Goal: Transaction & Acquisition: Book appointment/travel/reservation

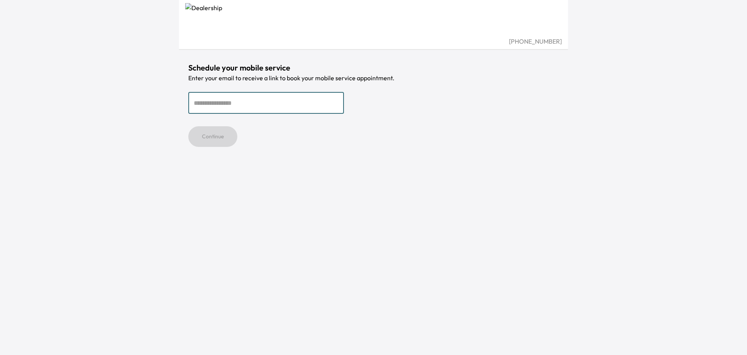
click at [240, 104] on input "email" at bounding box center [266, 103] width 156 height 22
type input "**********"
click at [216, 139] on button "Continue" at bounding box center [212, 136] width 49 height 21
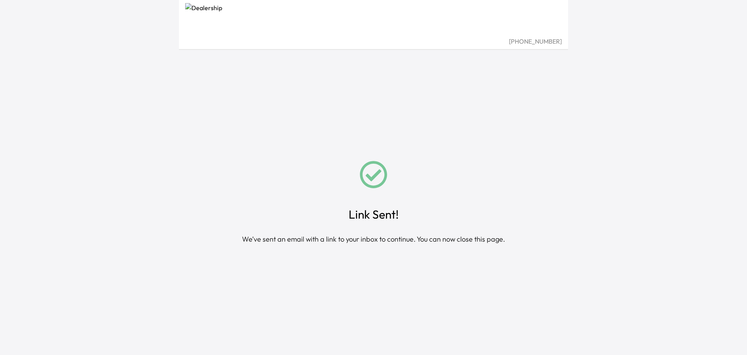
click at [183, 173] on div "Link Sent! We’ve sent an email with a link to your inbox to continue. You can n…" at bounding box center [373, 177] width 389 height 355
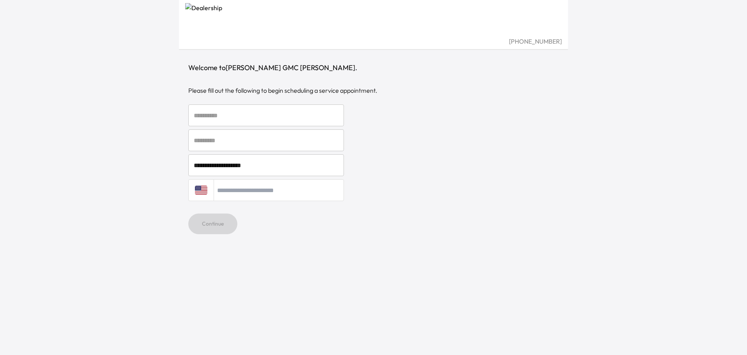
click at [219, 119] on input "text" at bounding box center [266, 115] width 156 height 22
type input "*****"
type input "**********"
drag, startPoint x: 101, startPoint y: 155, endPoint x: 147, endPoint y: 165, distance: 47.0
click at [101, 155] on div "**********" at bounding box center [373, 177] width 747 height 355
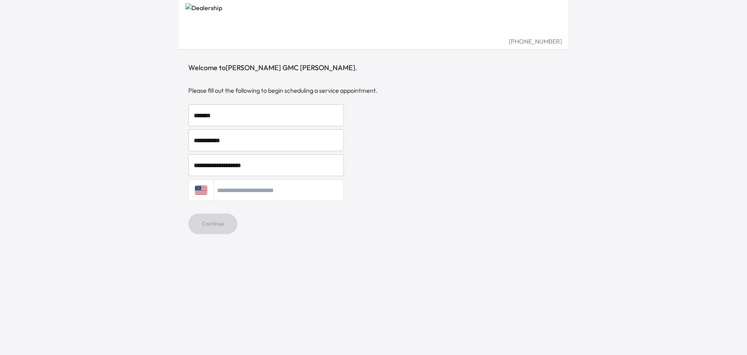
click at [256, 192] on input "tel" at bounding box center [279, 190] width 130 height 22
type input "**********"
click at [2, 185] on div "**********" at bounding box center [373, 177] width 747 height 355
click at [190, 222] on button "Continue" at bounding box center [212, 223] width 49 height 21
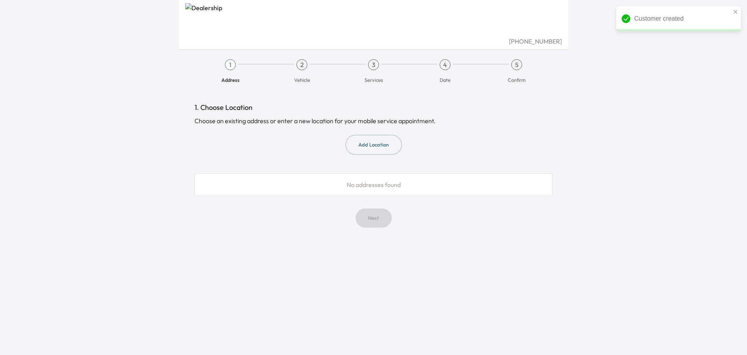
click at [389, 138] on button "Add Location" at bounding box center [374, 145] width 56 height 20
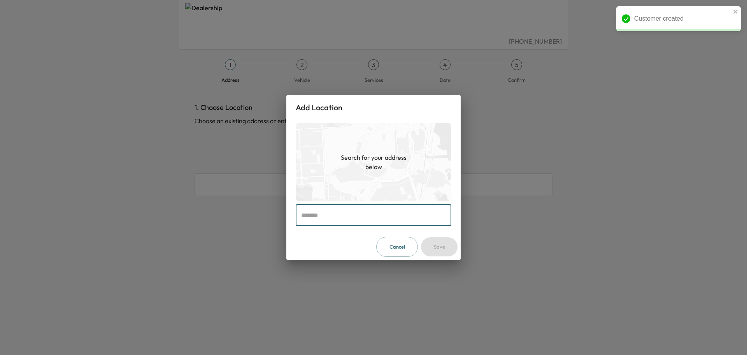
click at [322, 216] on input "text" at bounding box center [374, 215] width 156 height 22
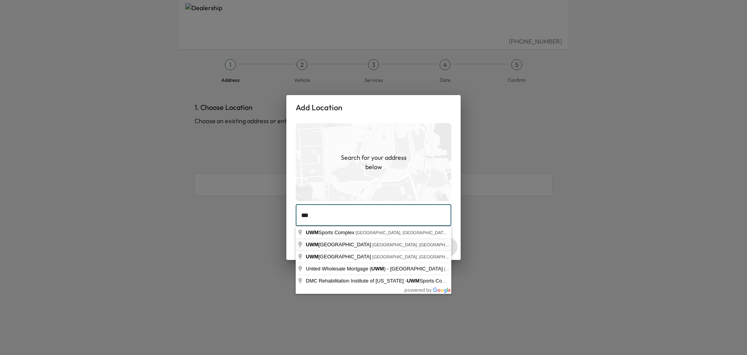
type input "**********"
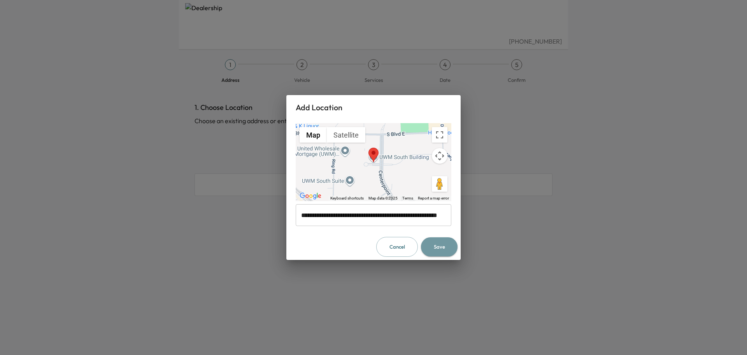
click at [440, 249] on button "Save" at bounding box center [439, 246] width 37 height 19
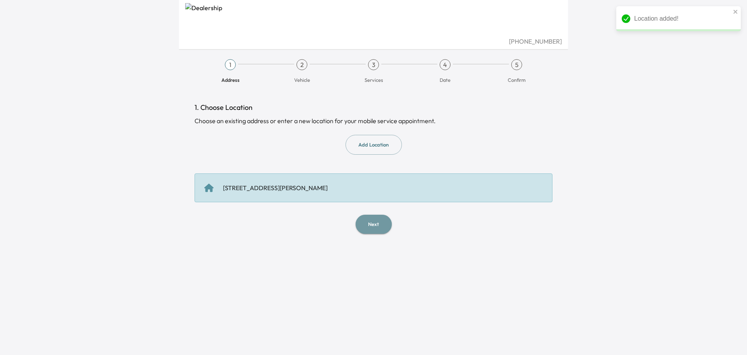
click at [376, 227] on button "Next" at bounding box center [374, 223] width 36 height 19
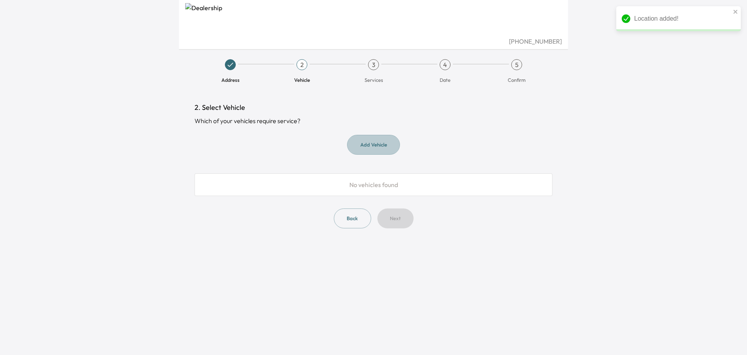
click at [359, 147] on button "Add Vehicle" at bounding box center [373, 145] width 53 height 20
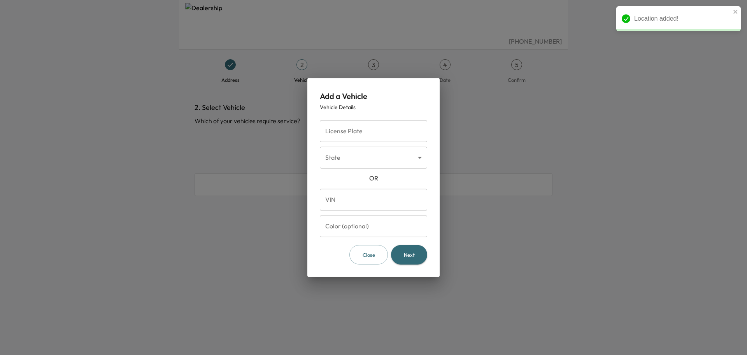
click at [347, 130] on input "License Plate" at bounding box center [373, 131] width 107 height 22
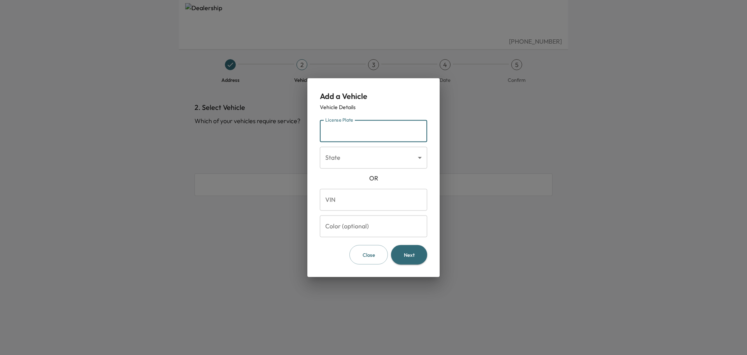
type input "*"
type input "*******"
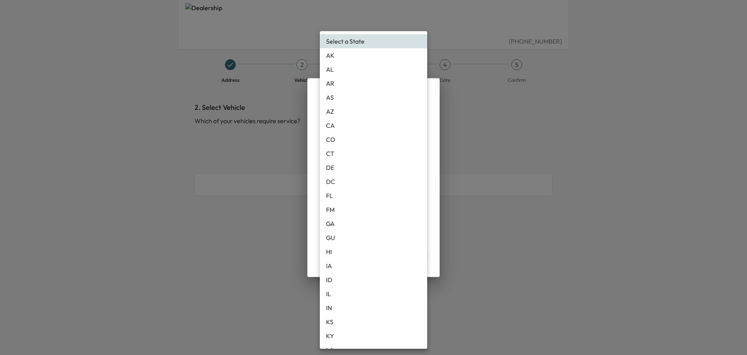
click at [353, 150] on body "(810) 503-4085 Address 2 Vehicle 3 Services 4 Date 5 Confirm 2. Select Vehicle …" at bounding box center [373, 177] width 747 height 355
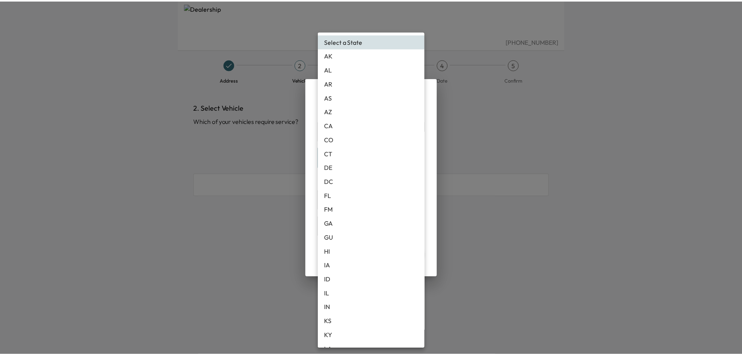
scroll to position [117, 0]
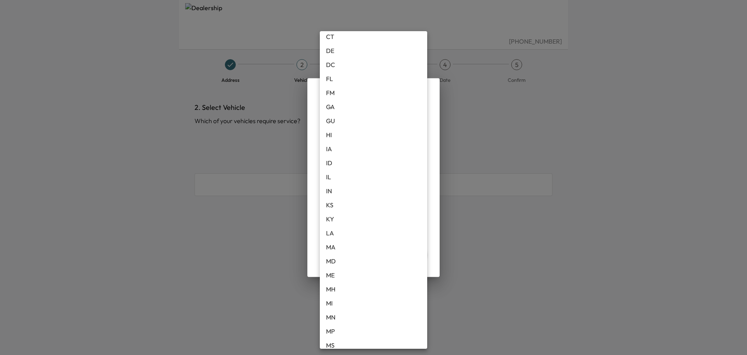
click at [334, 301] on li "MI" at bounding box center [373, 303] width 107 height 14
type input "**"
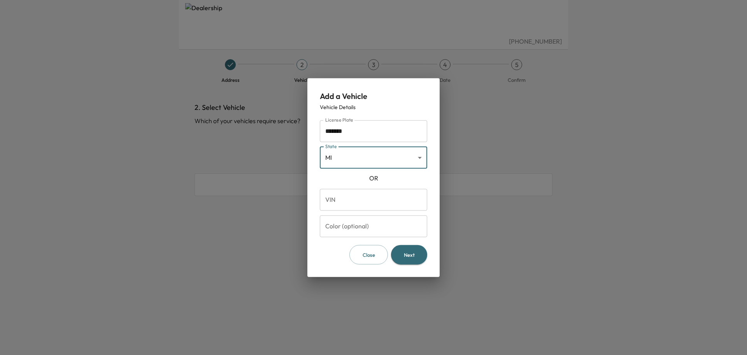
click at [338, 200] on input "VIN" at bounding box center [373, 199] width 107 height 22
click at [315, 260] on div "Add a Vehicle Vehicle Details License Plate ******* License Plate State MI ** S…" at bounding box center [374, 177] width 132 height 199
click at [331, 228] on input "Color (optional)" at bounding box center [373, 226] width 107 height 22
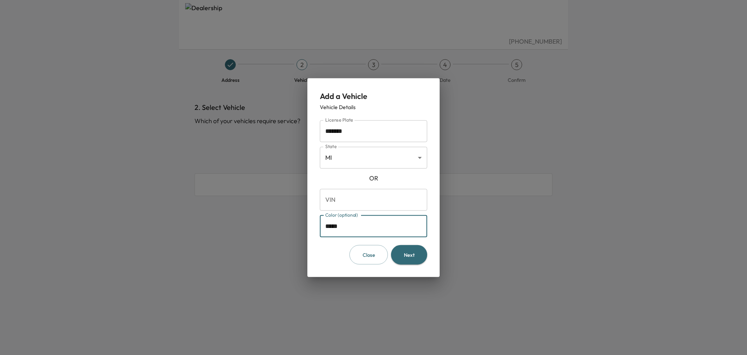
type input "*****"
click at [403, 260] on button "Next" at bounding box center [409, 254] width 36 height 20
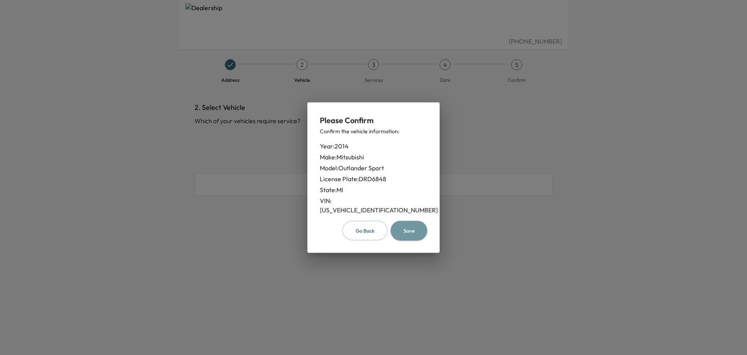
click at [411, 223] on button "Save" at bounding box center [409, 230] width 37 height 20
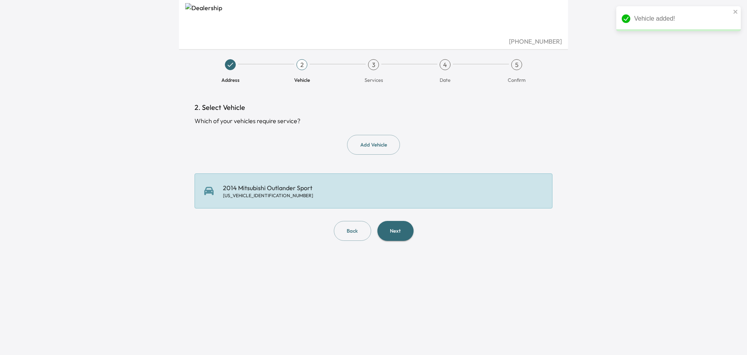
click at [397, 228] on button "Next" at bounding box center [396, 231] width 36 height 20
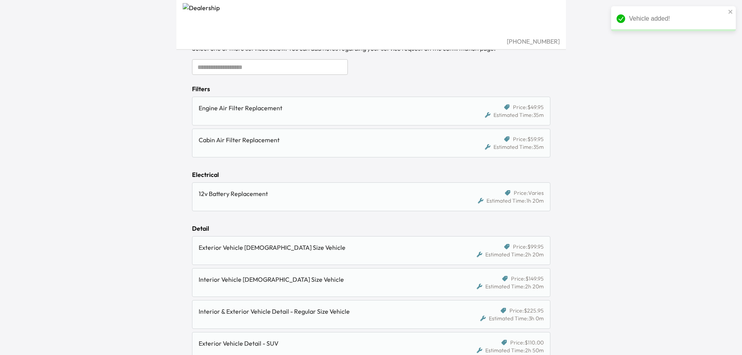
scroll to position [156, 0]
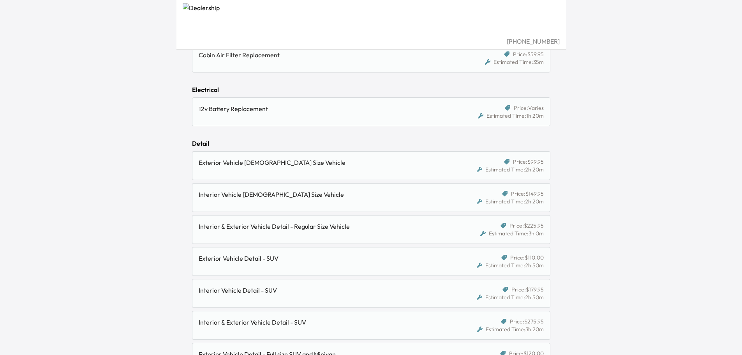
click at [145, 199] on html "(810) 503-4085 Address Vehicle 3 Services 4 Date 5 Confirm 3. Select Service Se…" at bounding box center [371, 21] width 742 height 355
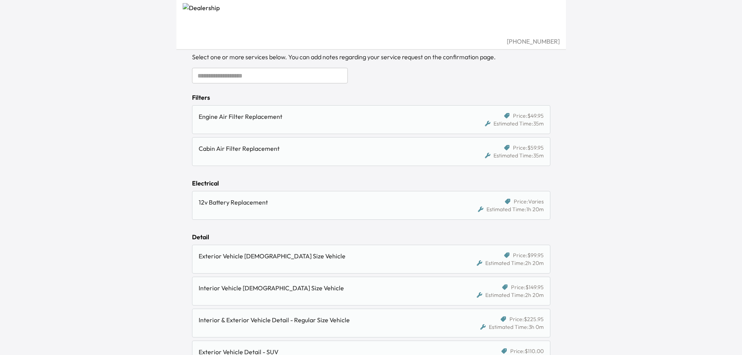
scroll to position [0, 0]
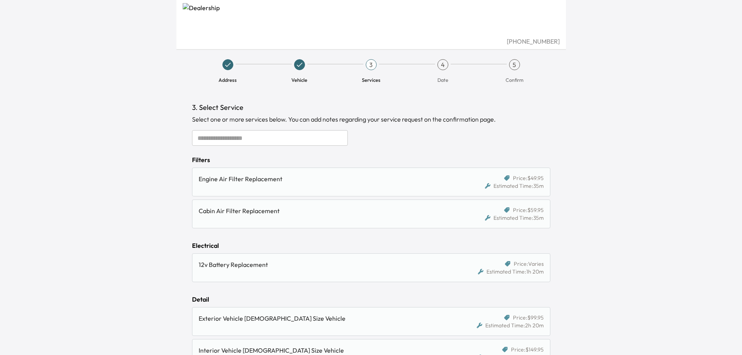
click at [298, 65] on icon at bounding box center [299, 65] width 8 height 8
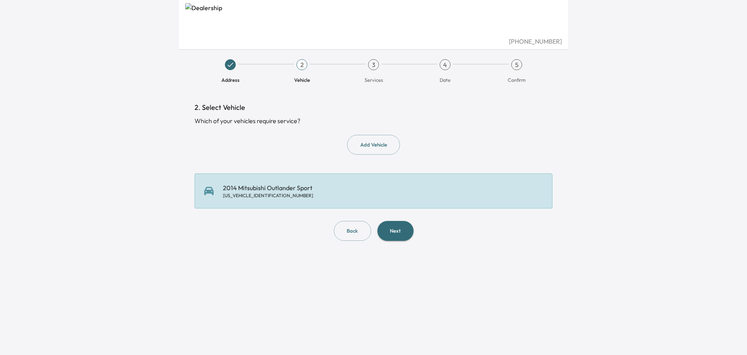
click at [391, 231] on button "Next" at bounding box center [396, 231] width 36 height 20
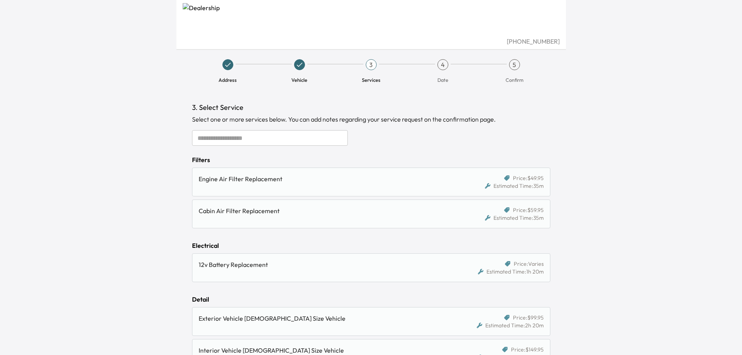
click at [133, 156] on div "(810) 503-4085 Address Vehicle 3 Services 4 Date 5 Confirm 3. Select Service Se…" at bounding box center [371, 177] width 742 height 355
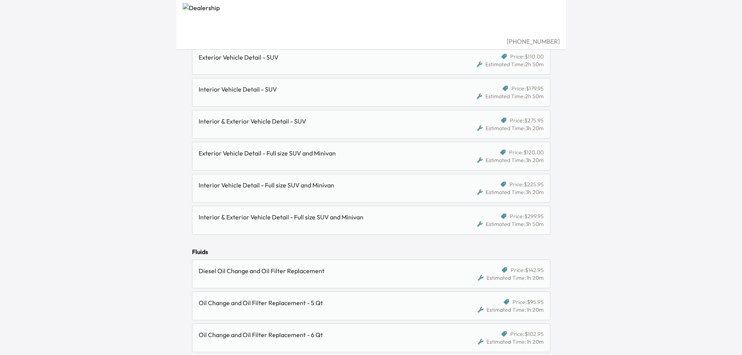
scroll to position [311, 0]
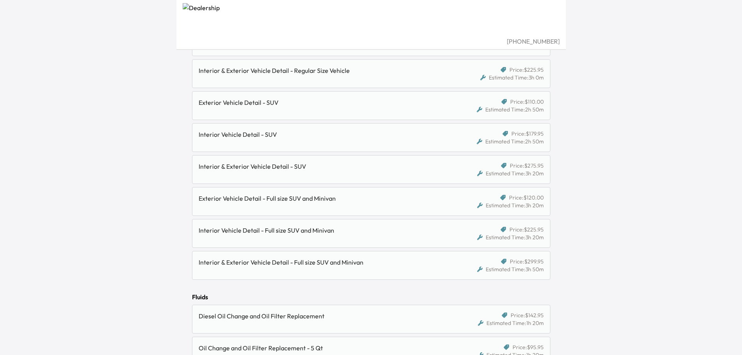
click at [321, 139] on div "Interior Vehicle Detail - SUV" at bounding box center [328, 138] width 259 height 16
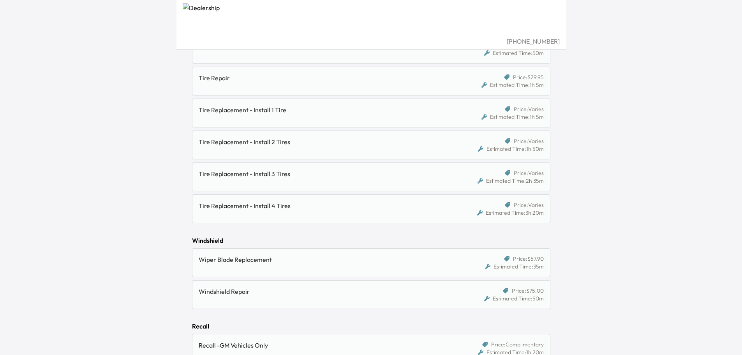
scroll to position [815, 0]
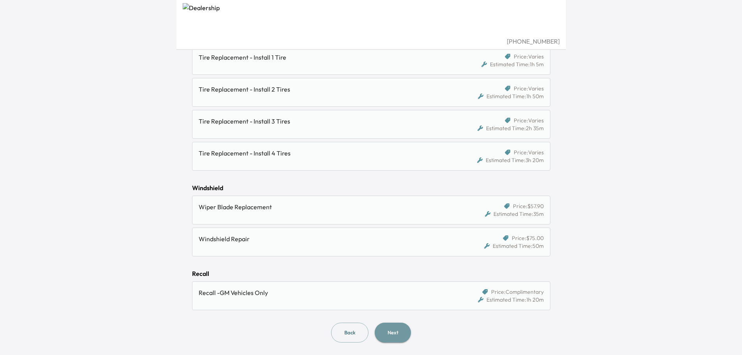
click at [392, 332] on button "Next" at bounding box center [392, 332] width 36 height 20
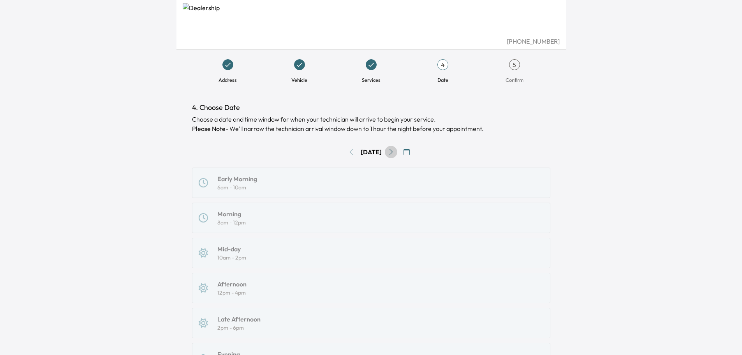
click at [393, 150] on button "Go to next day" at bounding box center [391, 152] width 12 height 12
click at [394, 150] on icon "Go to next day" at bounding box center [391, 152] width 6 height 6
click at [394, 150] on button "Go to next day" at bounding box center [391, 152] width 12 height 12
click at [394, 150] on icon "Go to next day" at bounding box center [391, 152] width 6 height 6
click at [410, 150] on icon "button" at bounding box center [406, 152] width 6 height 6
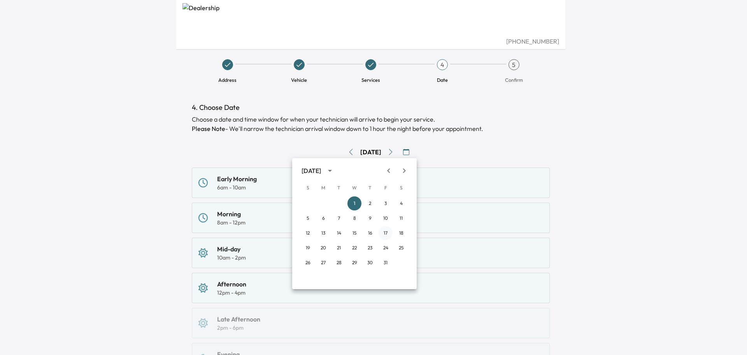
click at [389, 228] on button "17" at bounding box center [386, 233] width 14 height 14
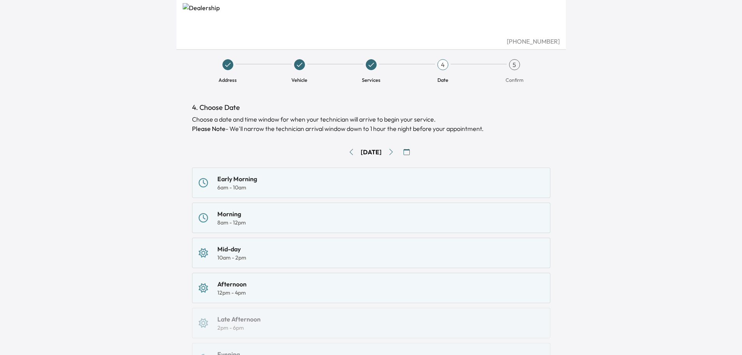
click at [79, 216] on div "(810) 503-4085 Address Vehicle Services 4 Date 5 Confirm 4. Choose Date Choose …" at bounding box center [371, 177] width 742 height 355
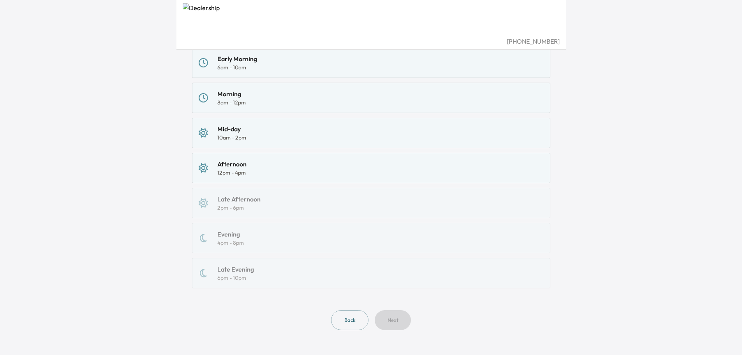
scroll to position [3, 0]
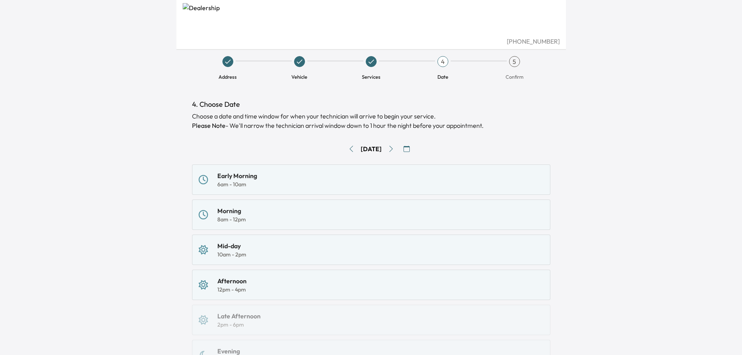
click at [374, 56] on div "Address Vehicle Services 4 Date 5 Confirm" at bounding box center [371, 68] width 371 height 37
click at [365, 64] on span "Services" at bounding box center [370, 68] width 65 height 24
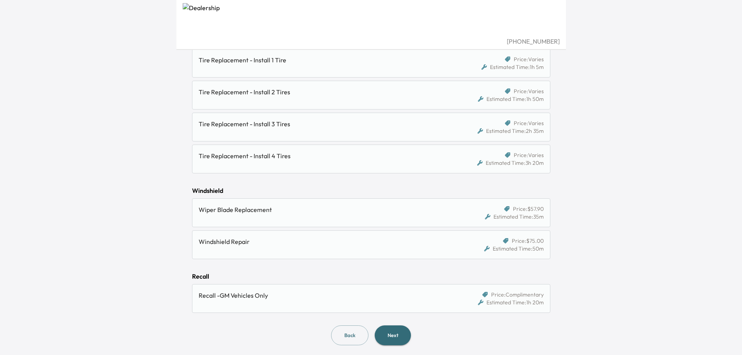
scroll to position [815, 0]
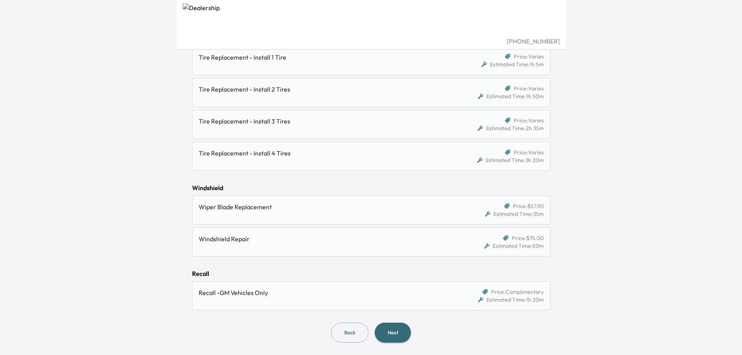
click at [394, 327] on button "Next" at bounding box center [392, 332] width 36 height 20
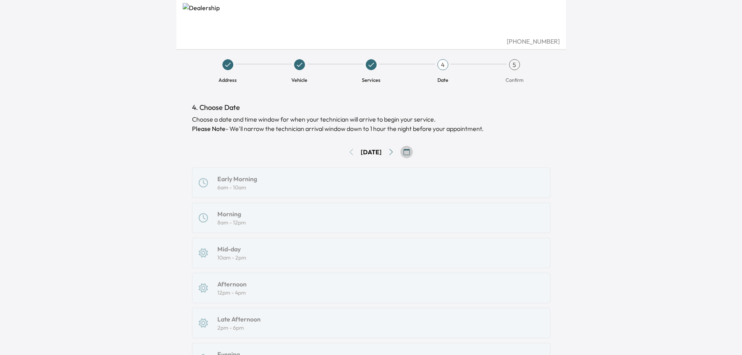
click at [413, 147] on button "button" at bounding box center [406, 152] width 12 height 12
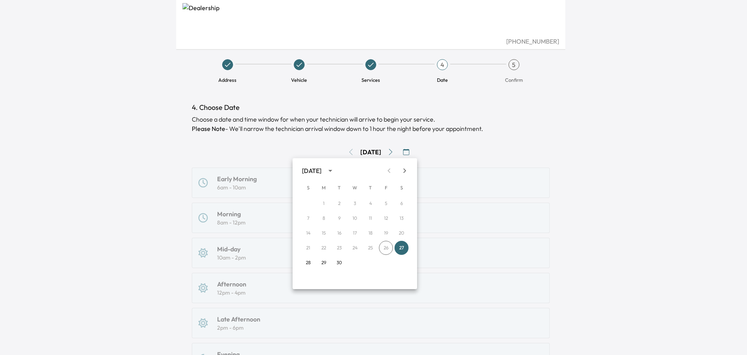
click at [403, 169] on icon "Next month" at bounding box center [404, 170] width 9 height 9
click at [390, 232] on button "17" at bounding box center [386, 233] width 14 height 14
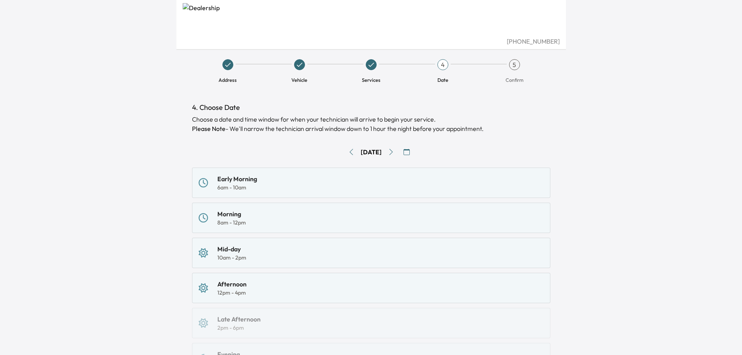
click at [143, 192] on div "(810) 503-4085 Address Vehicle Services 4 Date 5 Confirm 4. Choose Date Choose …" at bounding box center [371, 177] width 742 height 355
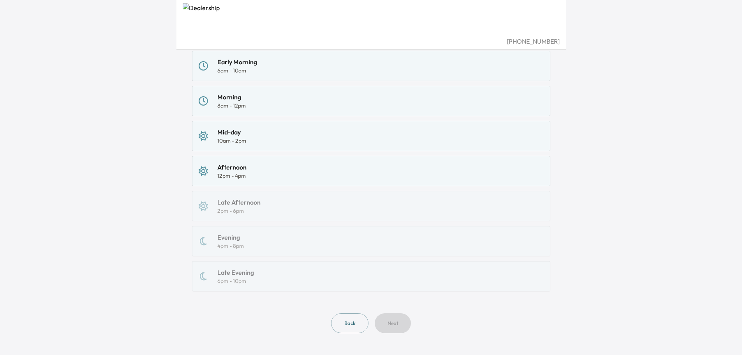
click at [211, 108] on div "Morning 8am - 12pm" at bounding box center [371, 100] width 345 height 17
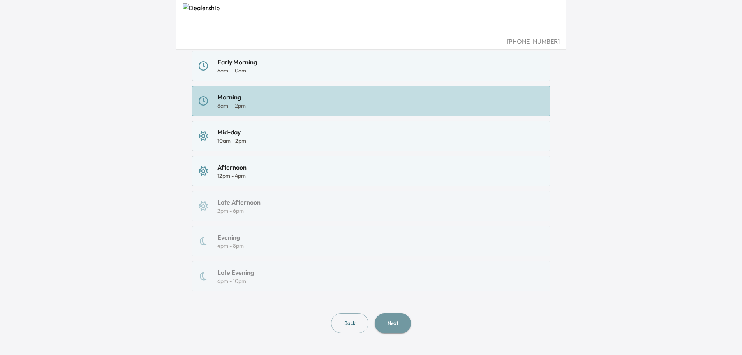
click at [377, 320] on button "Next" at bounding box center [392, 323] width 36 height 20
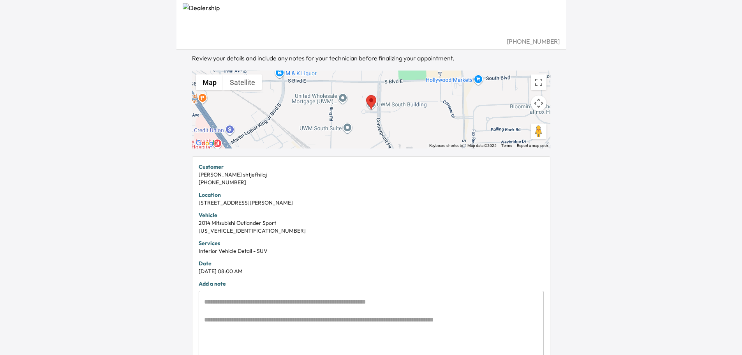
scroll to position [139, 0]
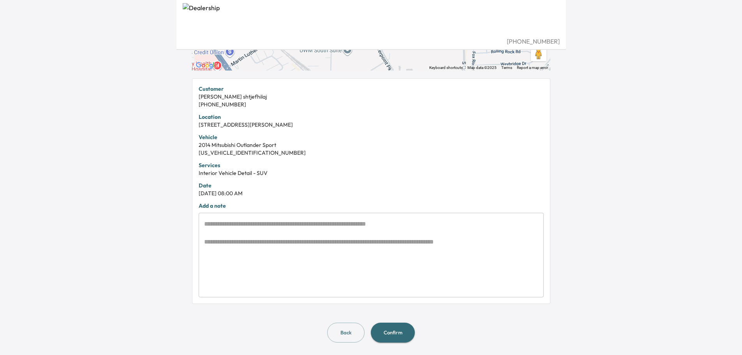
click at [225, 242] on textarea at bounding box center [371, 255] width 334 height 72
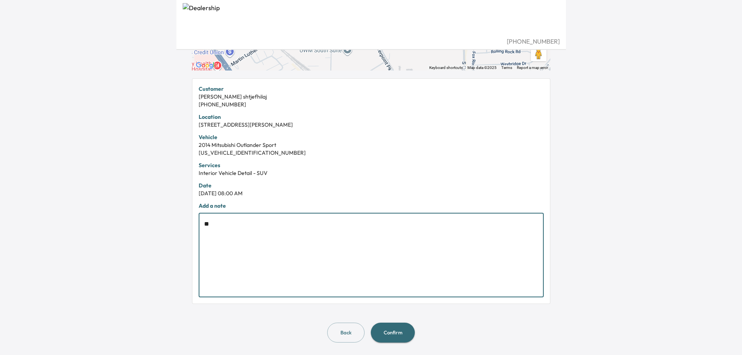
type textarea "*"
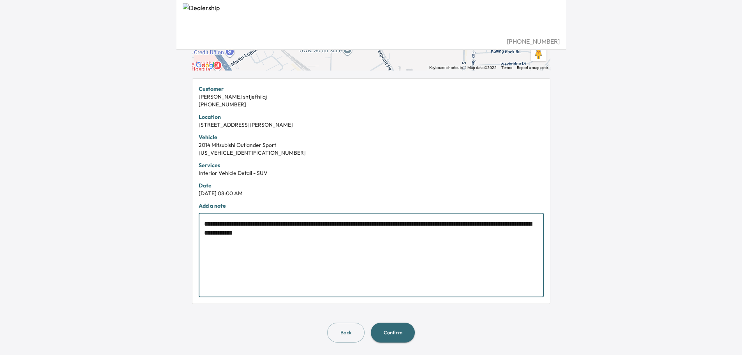
type textarea "**********"
click at [396, 330] on button "Confirm" at bounding box center [393, 332] width 44 height 20
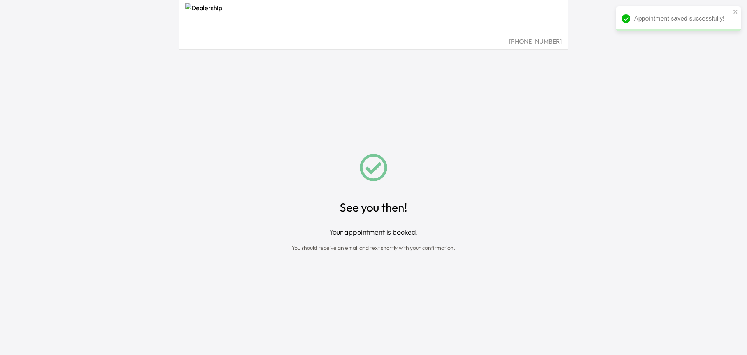
click at [208, 170] on div "See you then! Your appointment is booked. You should receive an email and text …" at bounding box center [373, 202] width 371 height 305
